Goal: Understand process/instructions: Learn how to perform a task or action

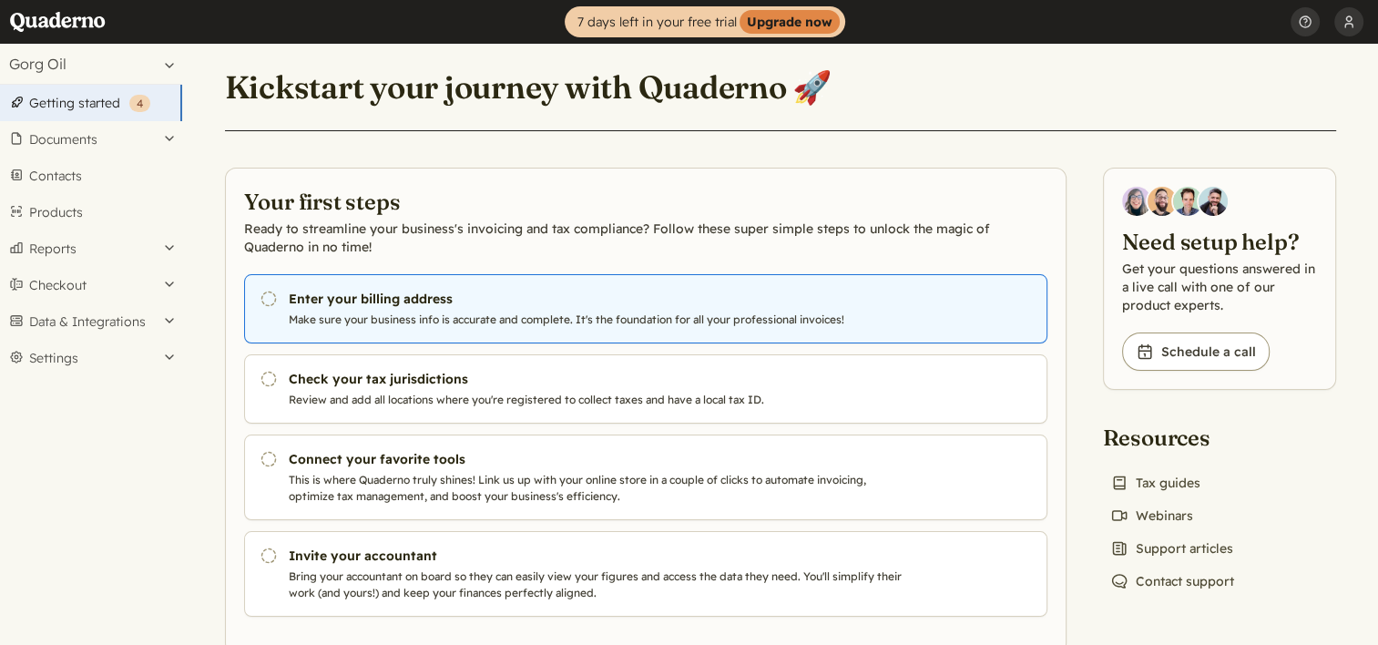
click at [571, 295] on h3 "Enter your billing address" at bounding box center [599, 299] width 621 height 18
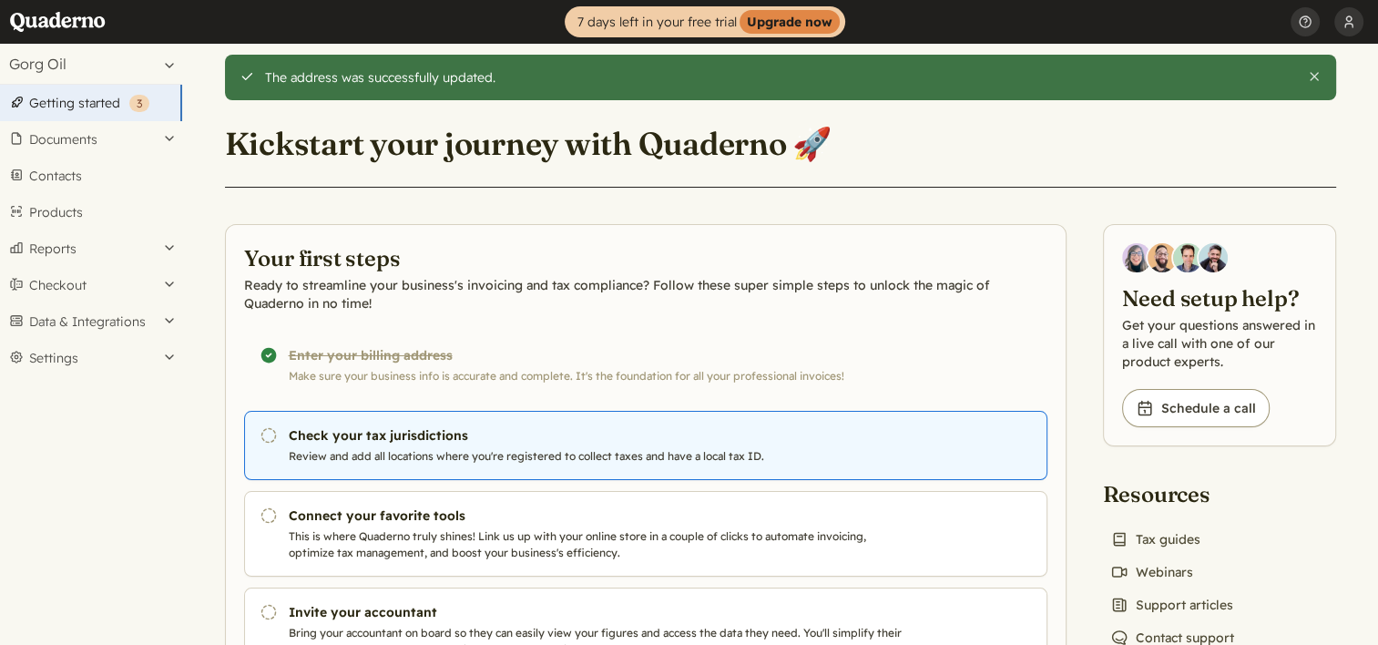
click at [345, 448] on p "Review and add all locations where you're registered to collect taxes and have …" at bounding box center [599, 456] width 621 height 16
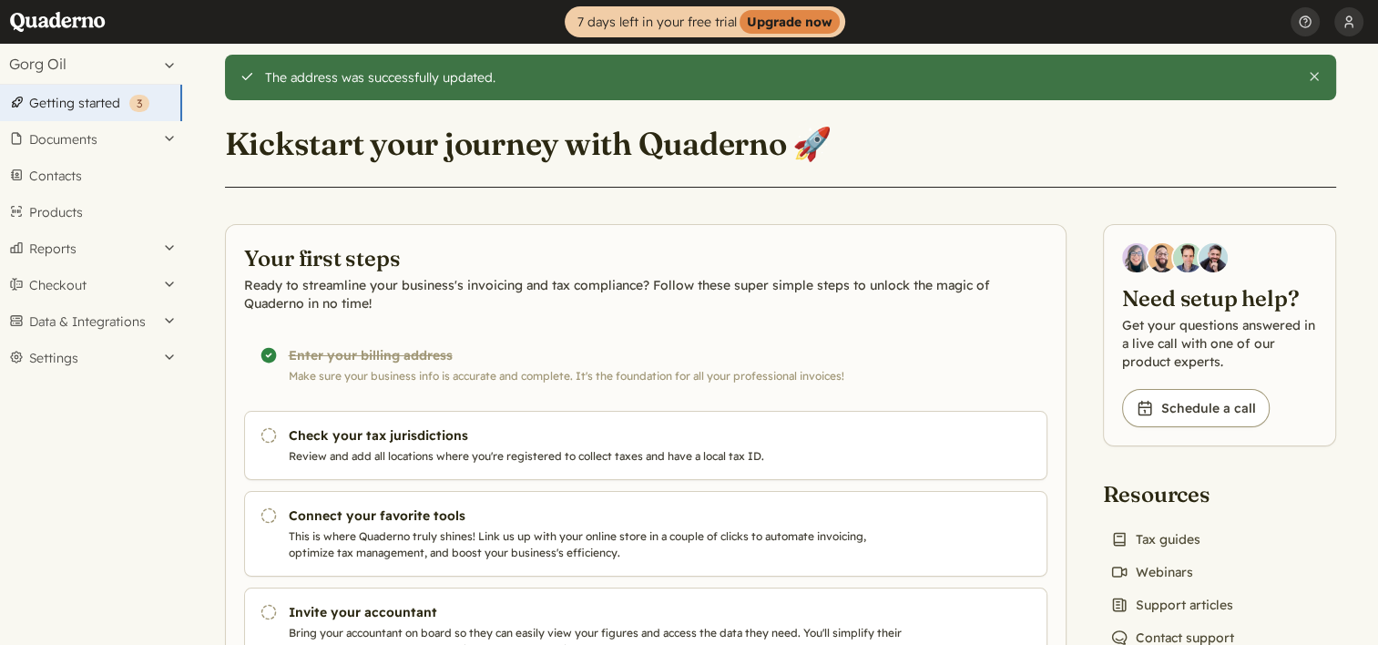
scroll to position [99, 0]
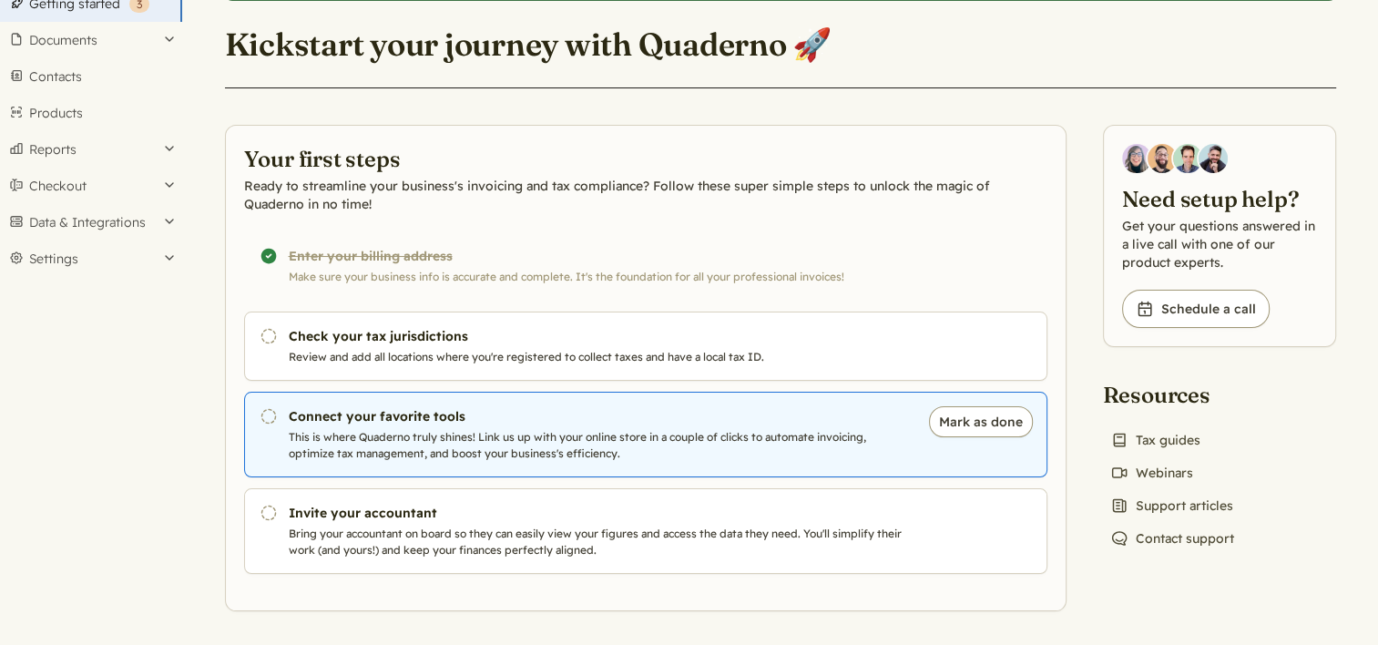
click at [455, 444] on p "This is where Quaderno truly shines! Link us up with your online store in a cou…" at bounding box center [599, 445] width 621 height 33
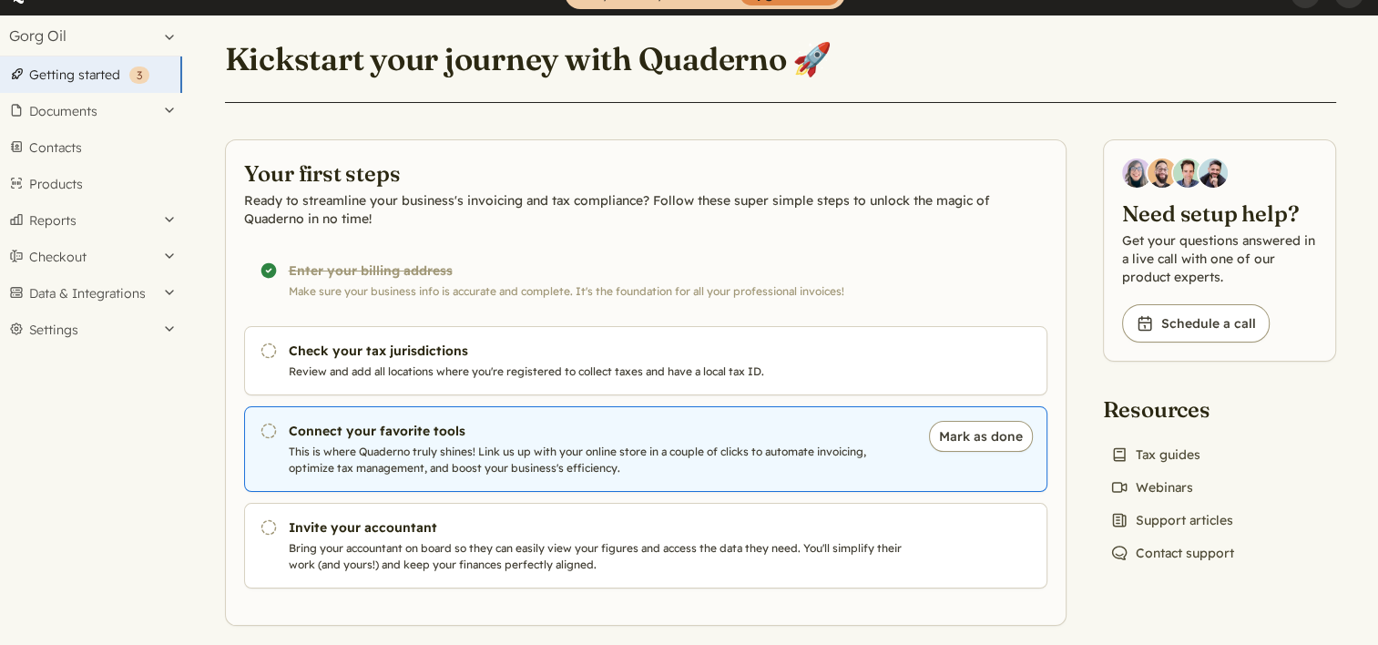
scroll to position [44, 0]
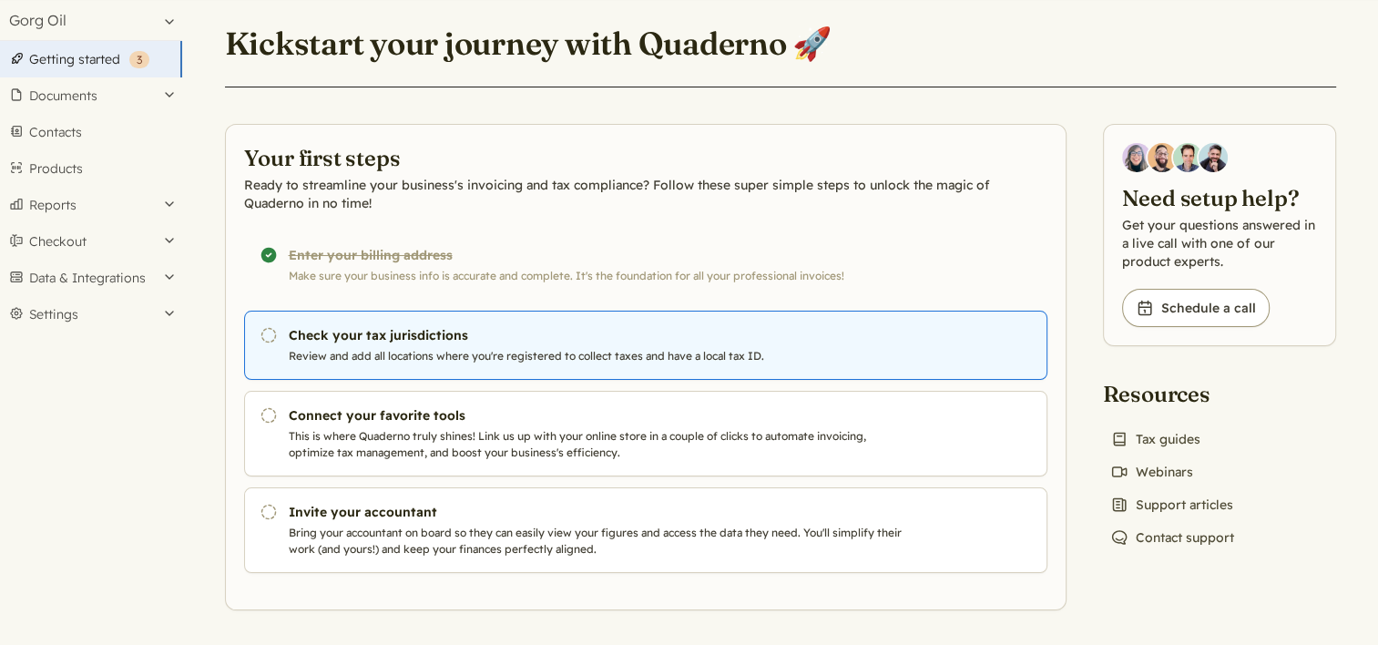
click at [439, 364] on link "Pending Check your tax jurisdictions Review and add all locations where you're …" at bounding box center [646, 345] width 804 height 69
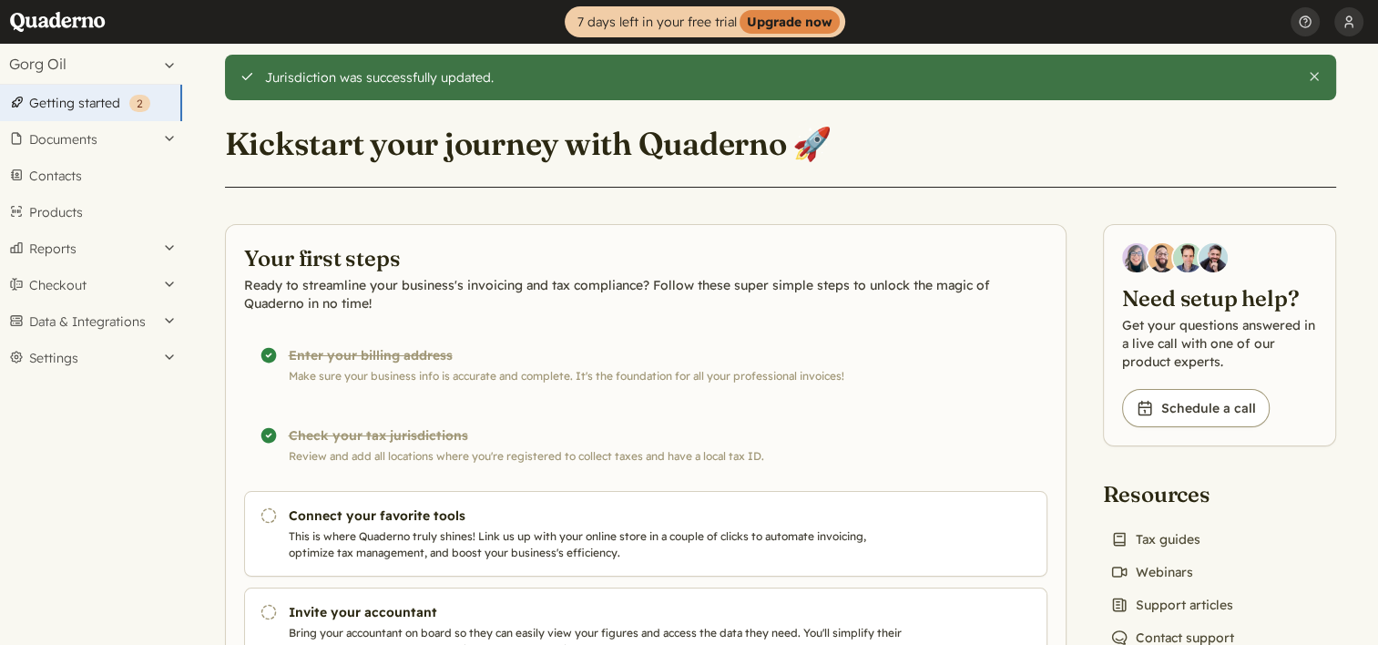
scroll to position [91, 0]
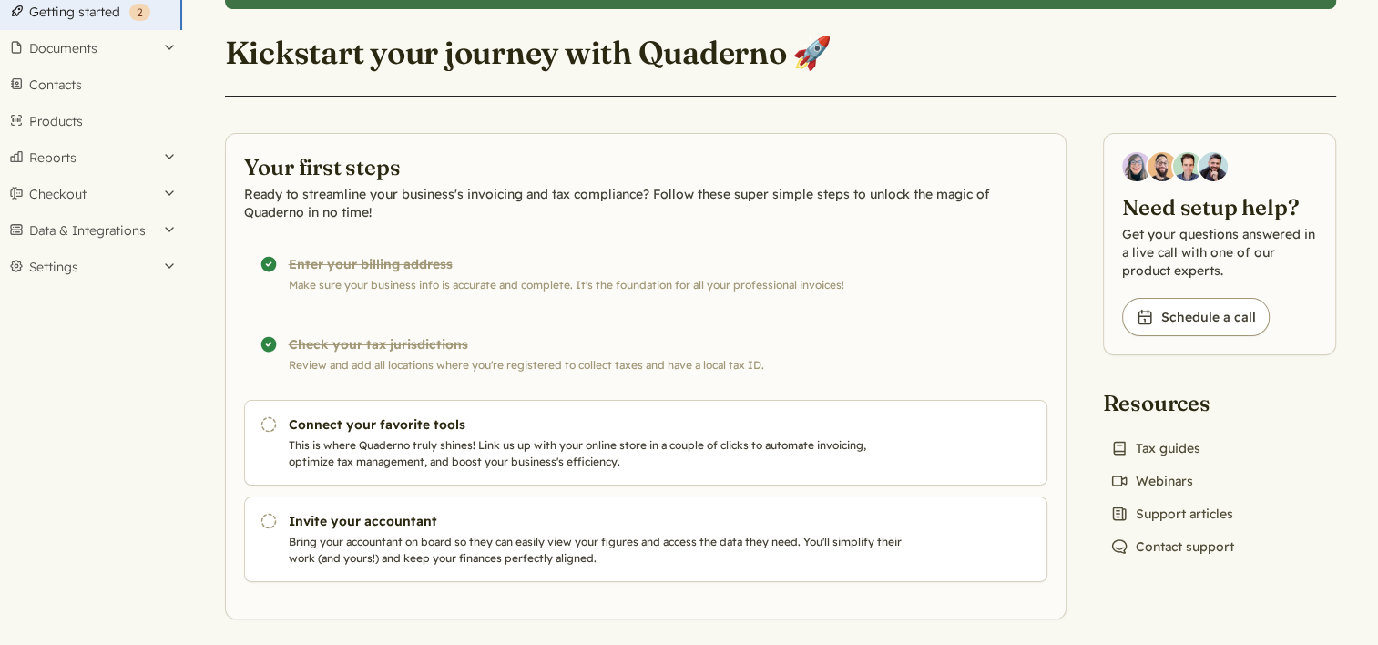
click at [740, 358] on div "Completed! Check your tax jurisdictions Review and add all locations where you'…" at bounding box center [646, 354] width 804 height 69
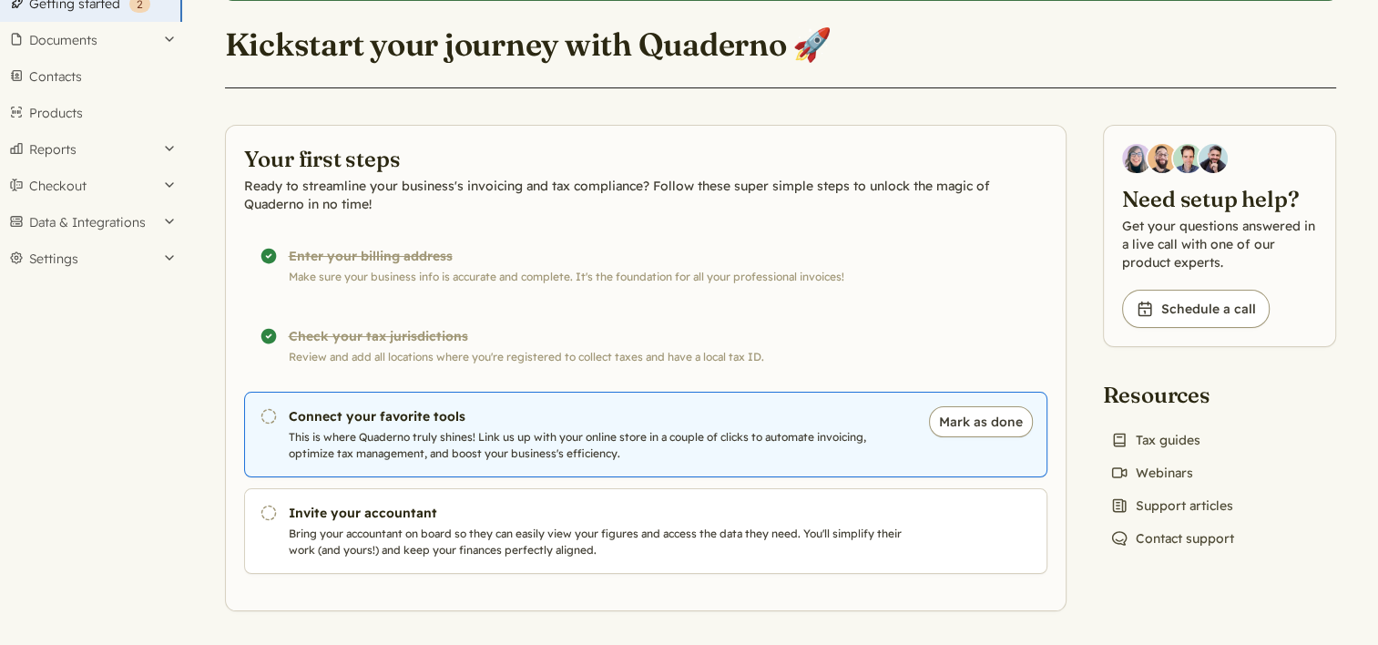
click at [612, 435] on p "This is where Quaderno truly shines! Link us up with your online store in a cou…" at bounding box center [599, 445] width 621 height 33
